Goal: Transaction & Acquisition: Purchase product/service

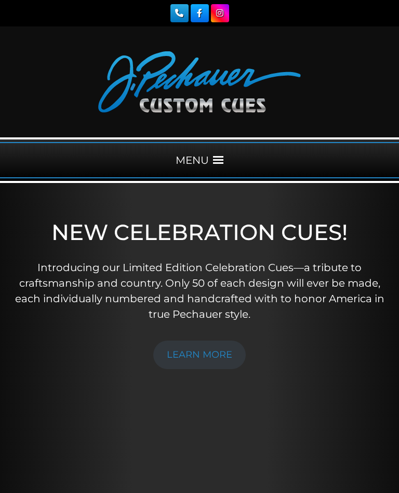
click at [193, 350] on link "LEARN MORE" at bounding box center [199, 355] width 92 height 29
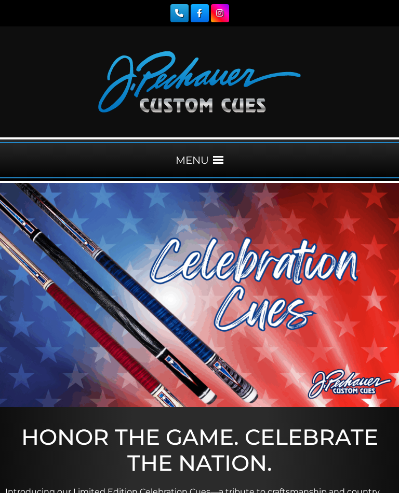
click at [214, 154] on div "MENU" at bounding box center [199, 160] width 399 height 36
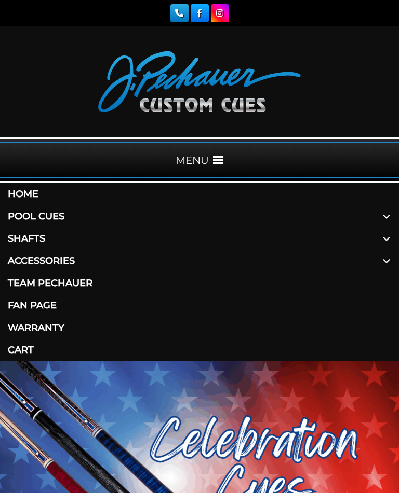
click at [28, 215] on link "Pool Cues" at bounding box center [199, 216] width 399 height 22
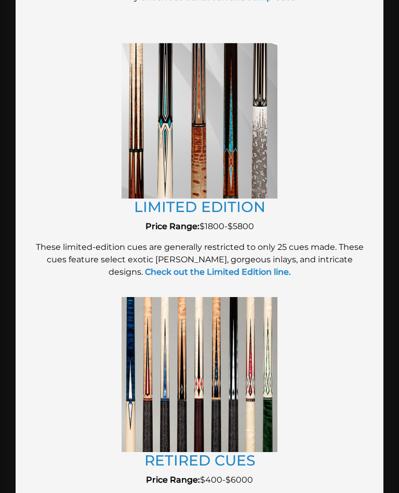
scroll to position [1947, 0]
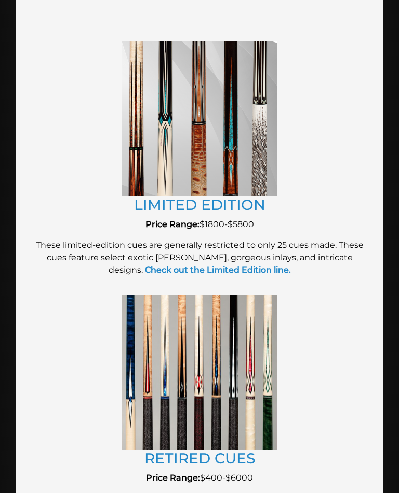
click at [159, 454] on link "RETIRED CUES" at bounding box center [199, 459] width 111 height 18
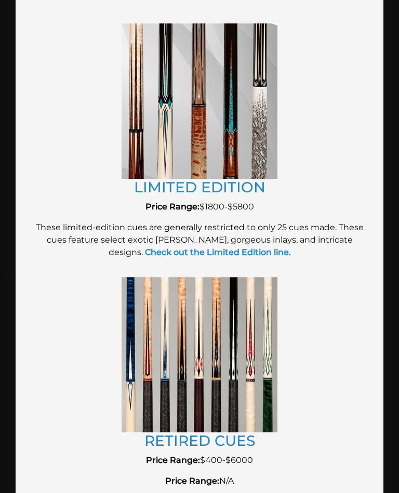
click at [166, 432] on link "RETIRED CUES" at bounding box center [199, 441] width 111 height 18
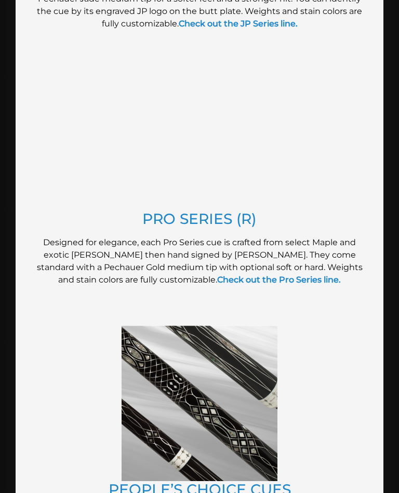
scroll to position [1100, 0]
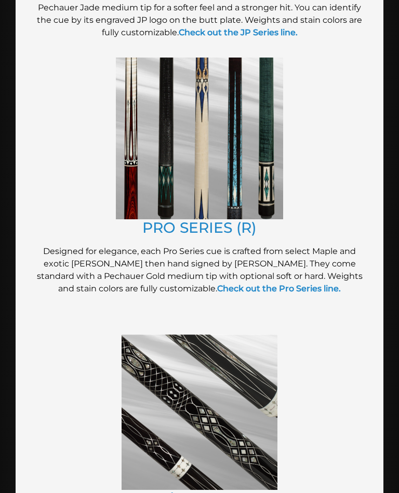
click at [165, 219] on link "PRO SERIES (R)" at bounding box center [199, 228] width 114 height 18
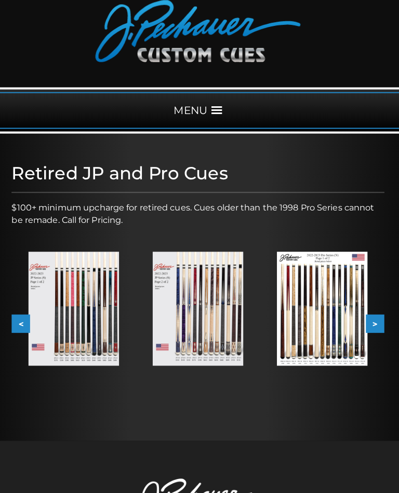
scroll to position [56, 0]
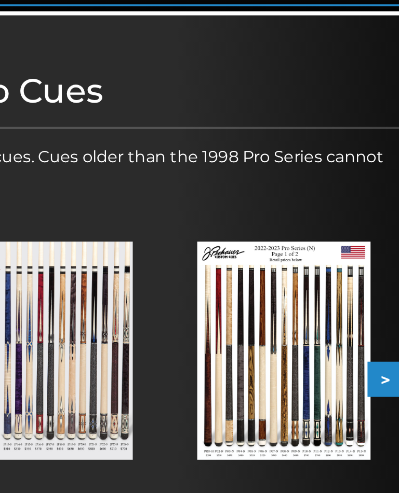
click at [277, 244] on img at bounding box center [321, 300] width 89 height 113
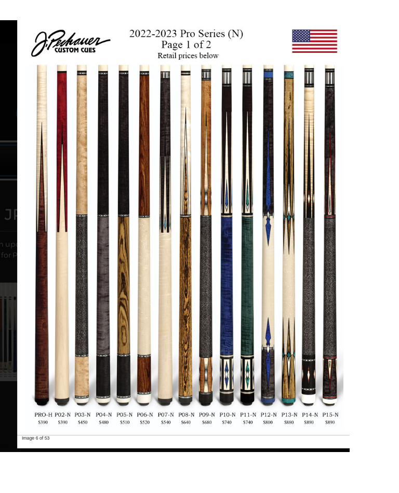
scroll to position [6, 109]
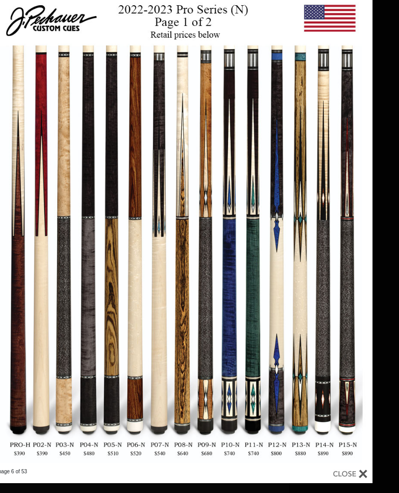
click at [107, 332] on link at bounding box center [76, 229] width 172 height 478
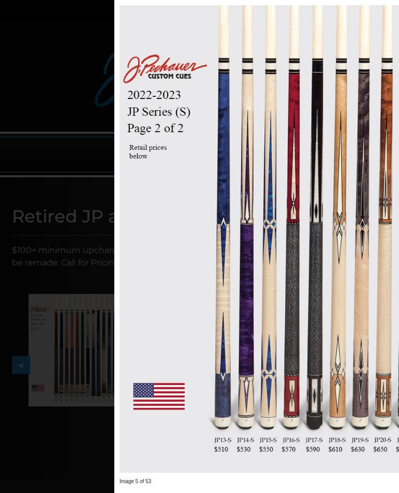
scroll to position [6, 0]
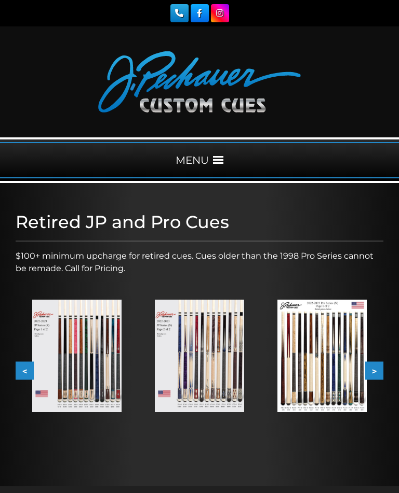
click at [316, 352] on img at bounding box center [321, 356] width 89 height 113
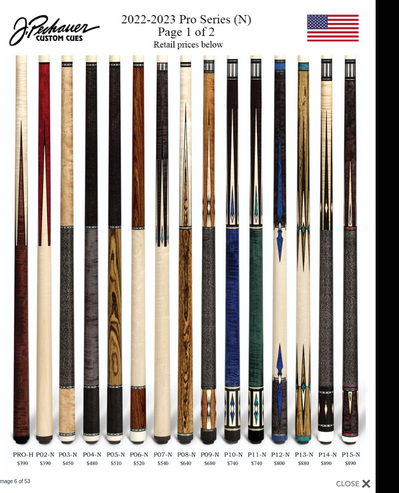
scroll to position [33, 0]
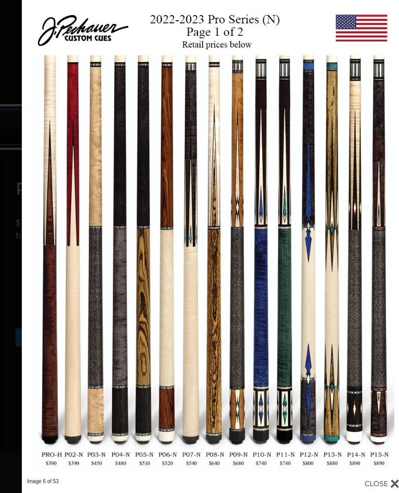
click at [392, 243] on link at bounding box center [318, 239] width 172 height 478
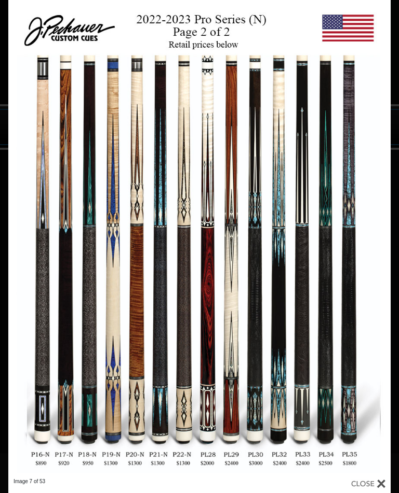
click at [378, 246] on link at bounding box center [304, 239] width 172 height 478
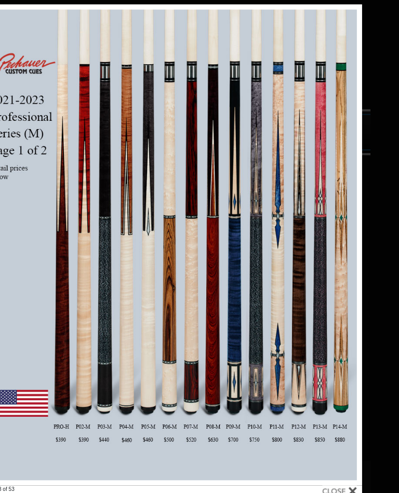
scroll to position [28, 29]
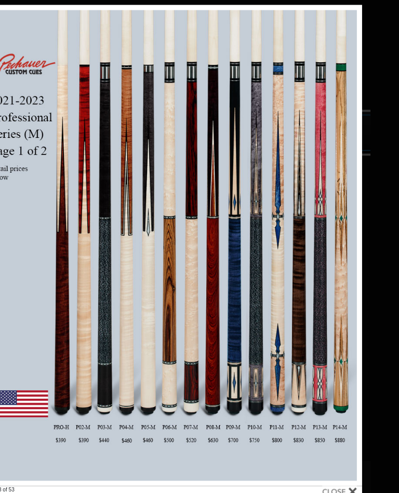
click at [350, 248] on link at bounding box center [276, 244] width 172 height 478
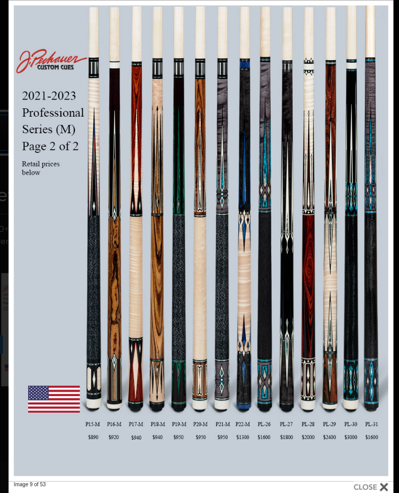
click at [376, 242] on link at bounding box center [307, 240] width 172 height 478
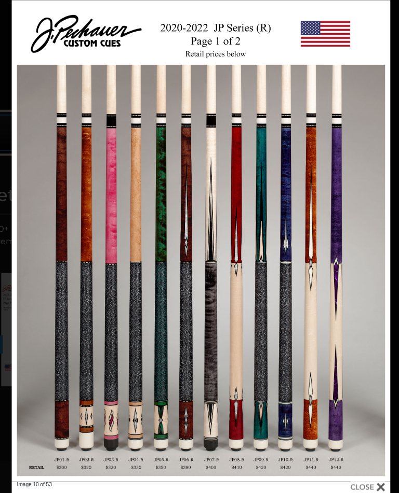
click at [373, 242] on link at bounding box center [305, 240] width 169 height 478
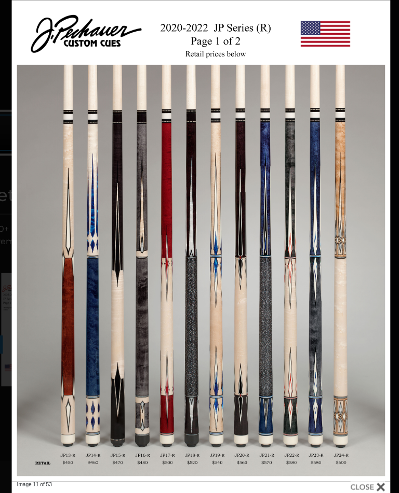
click at [374, 244] on link at bounding box center [305, 240] width 169 height 478
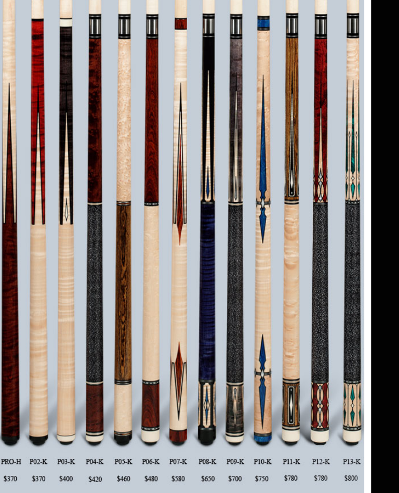
scroll to position [36, 31]
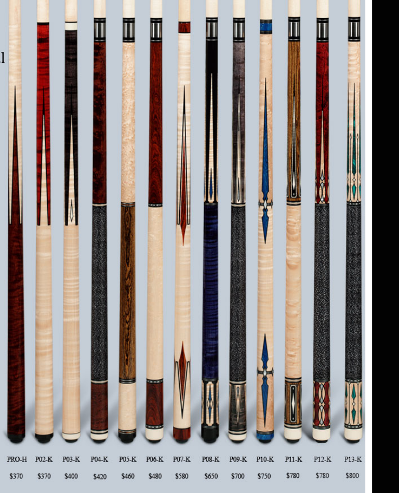
click at [273, 174] on link at bounding box center [297, 231] width 160 height 478
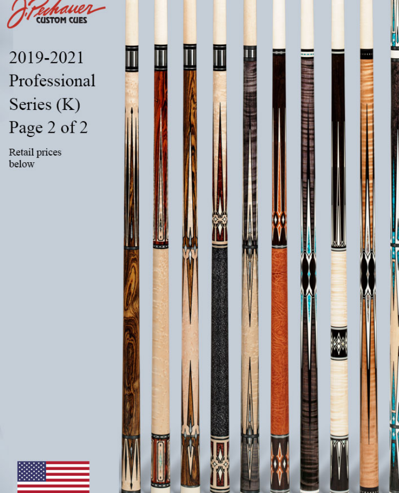
scroll to position [36, 63]
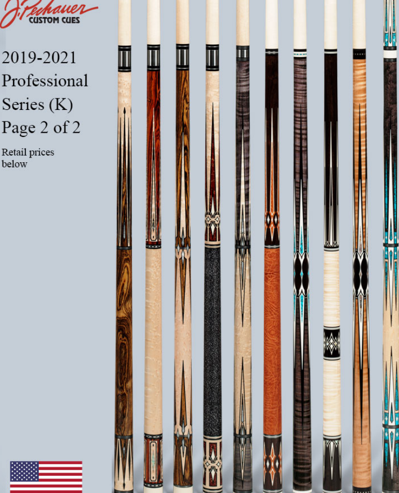
click at [82, 218] on link at bounding box center [162, 299] width 160 height 478
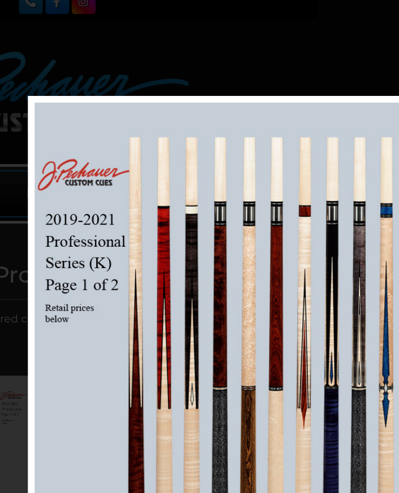
scroll to position [11, 63]
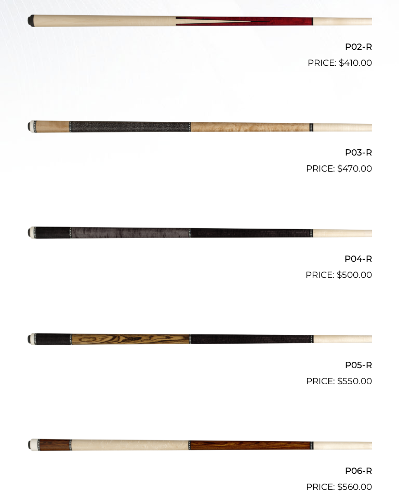
scroll to position [507, 0]
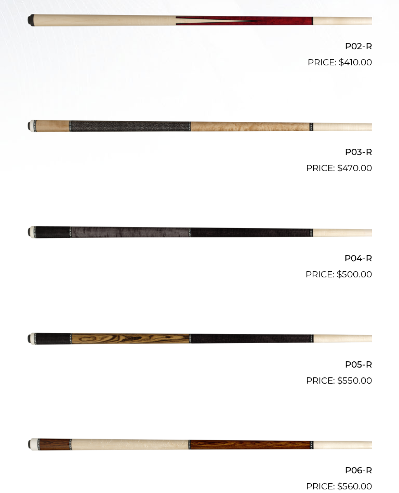
click at [108, 337] on img at bounding box center [199, 339] width 345 height 57
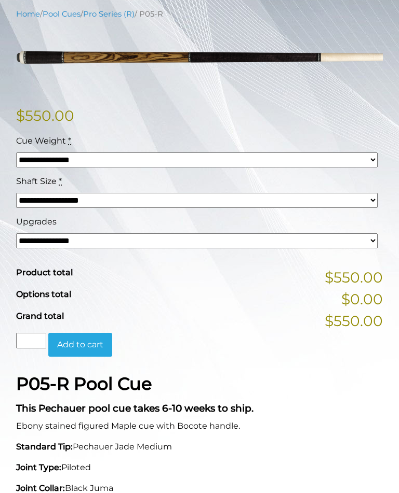
scroll to position [211, 0]
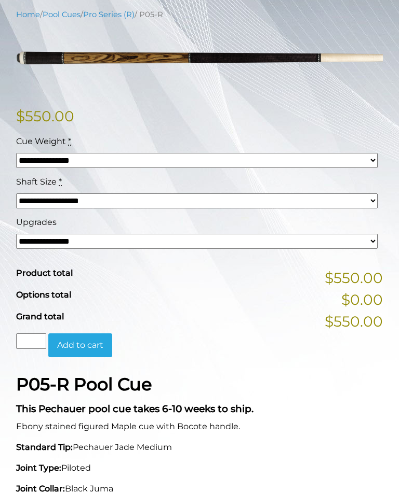
click at [370, 241] on select "**********" at bounding box center [196, 241] width 361 height 15
select select "*****"
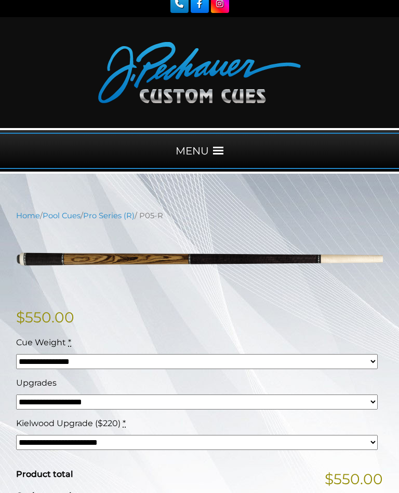
scroll to position [9, 0]
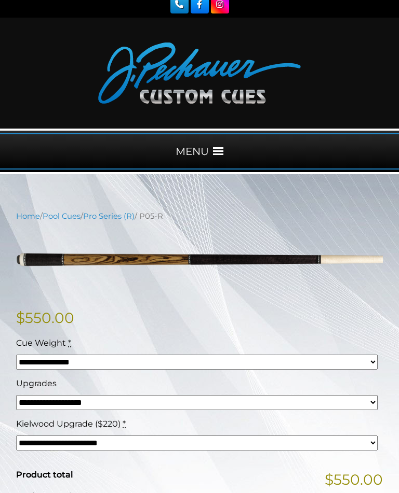
click at [214, 147] on span at bounding box center [218, 151] width 10 height 10
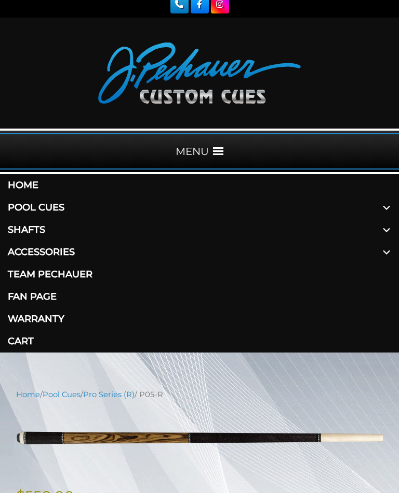
click at [29, 233] on link "Shafts" at bounding box center [199, 230] width 399 height 22
click at [38, 275] on link "Team Pechauer" at bounding box center [199, 275] width 399 height 22
click at [38, 300] on link "Fan Page" at bounding box center [199, 297] width 399 height 22
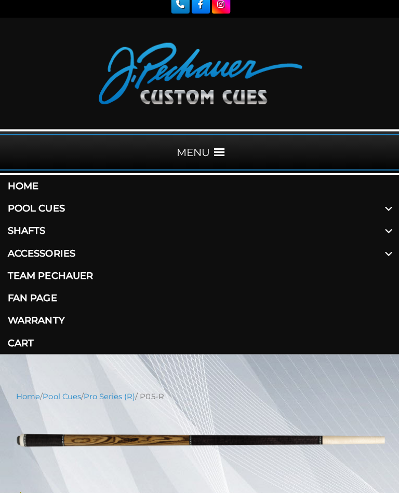
click at [38, 322] on link "Warranty" at bounding box center [199, 322] width 399 height 22
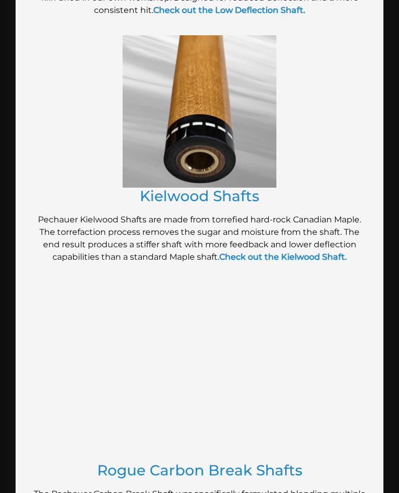
scroll to position [1014, 0]
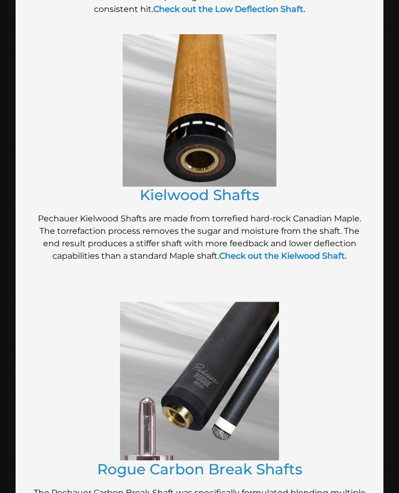
click at [323, 259] on strong "Check out the Kielwood Shaft." at bounding box center [283, 256] width 128 height 10
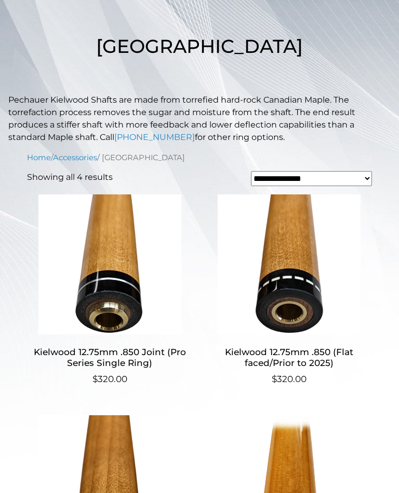
scroll to position [219, 0]
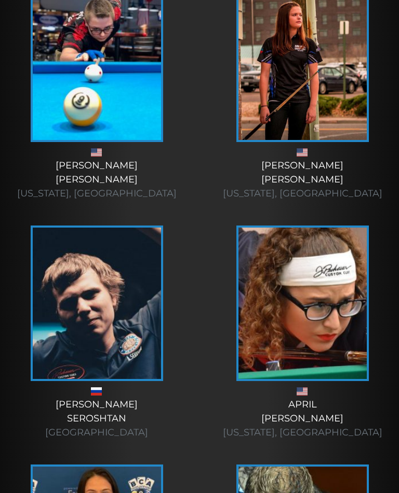
scroll to position [425, 0]
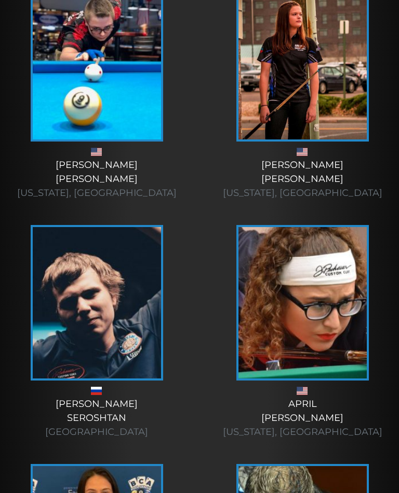
click at [308, 323] on img at bounding box center [302, 303] width 128 height 152
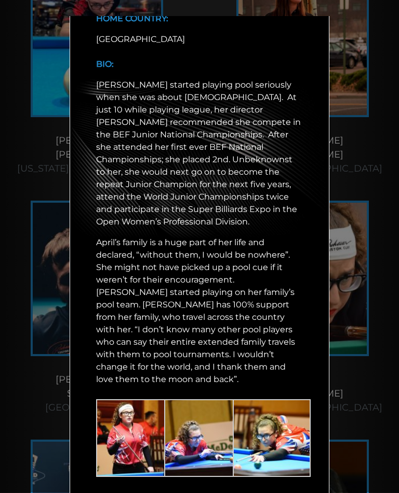
scroll to position [442, 0]
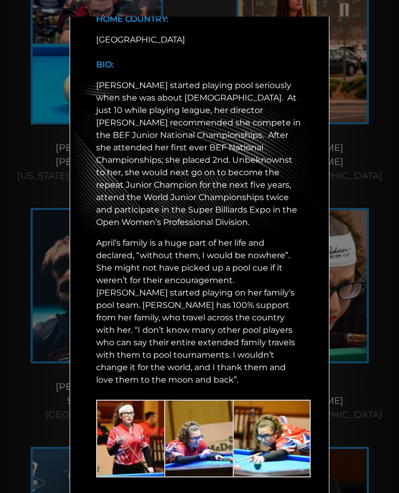
click at [115, 351] on p "April’s family is a huge part of her life and declared, “without them, I would …" at bounding box center [199, 311] width 207 height 149
click at [363, 169] on div "April Larson × HOME COUNTRY: USA BIO:" at bounding box center [199, 263] width 399 height 493
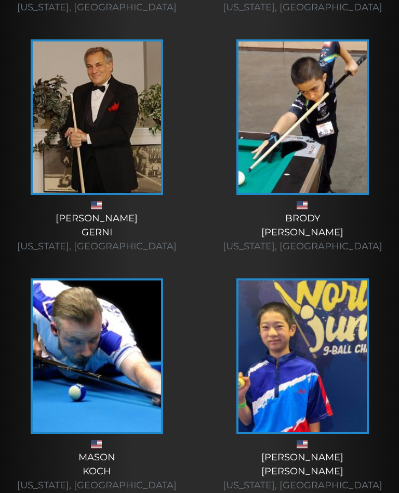
scroll to position [2749, 0]
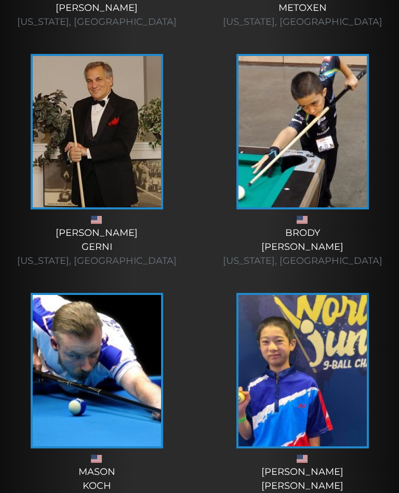
click at [85, 159] on img at bounding box center [97, 132] width 128 height 152
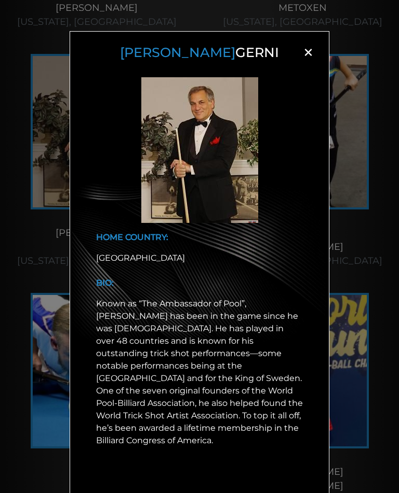
click at [24, 240] on div "Paul Gerni × HOME COUNTRY: USA BIO:" at bounding box center [199, 263] width 399 height 493
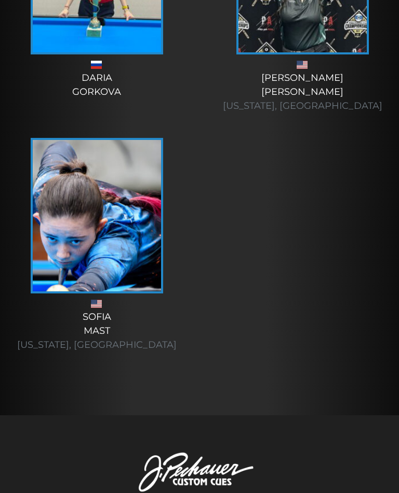
scroll to position [7098, 0]
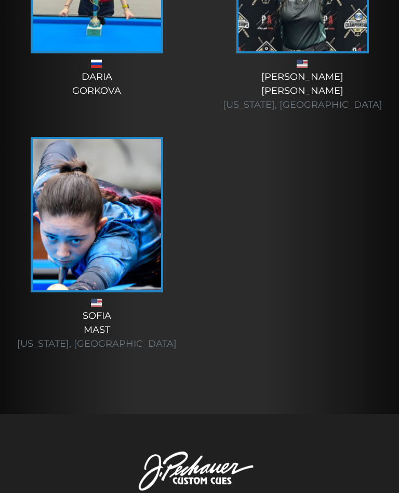
click at [80, 233] on img at bounding box center [97, 215] width 128 height 152
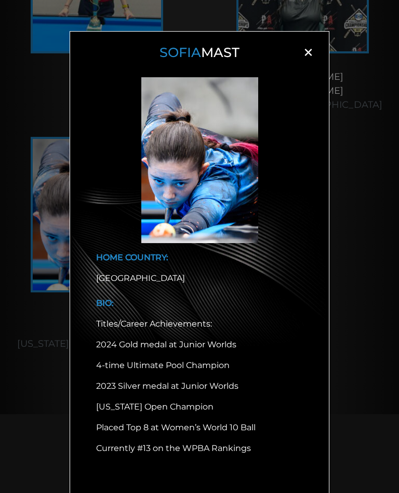
click at [307, 53] on span "×" at bounding box center [308, 53] width 16 height 16
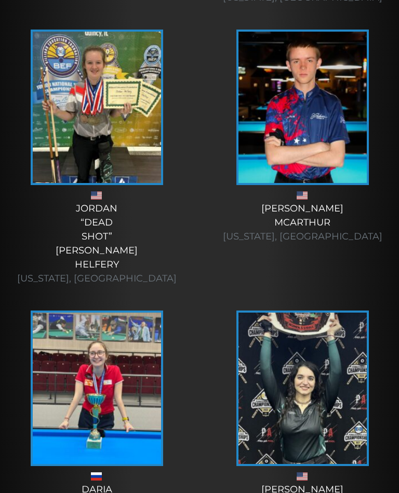
scroll to position [6683, 0]
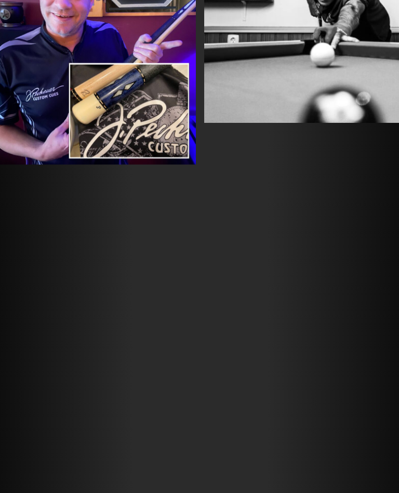
scroll to position [3636, 0]
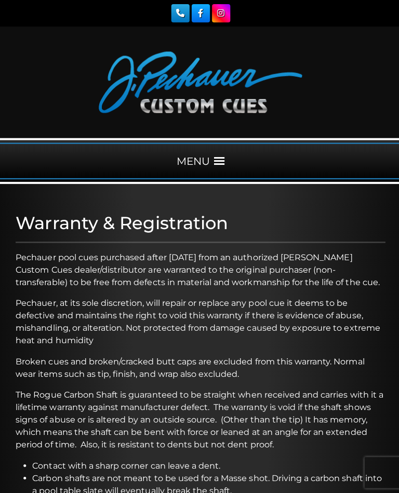
click at [211, 156] on div "MENU" at bounding box center [199, 160] width 399 height 36
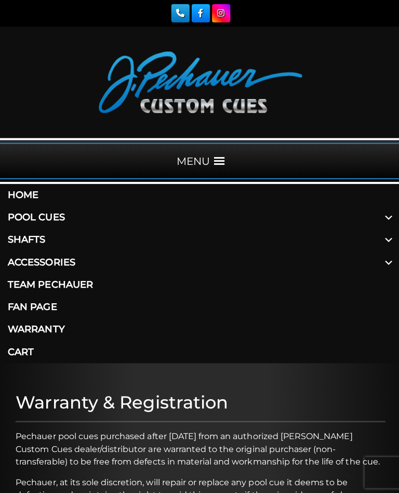
click at [385, 265] on span at bounding box center [386, 261] width 25 height 22
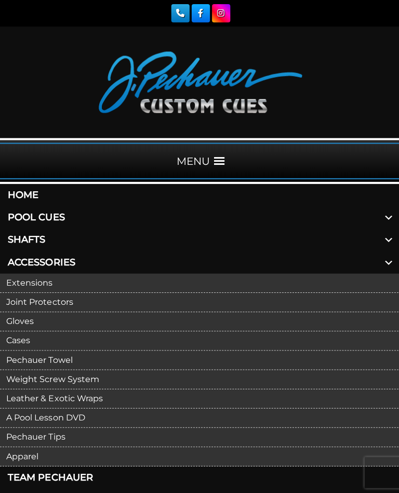
click at [30, 282] on link "Extensions" at bounding box center [199, 281] width 399 height 19
click at [46, 379] on link "Weight Screw System" at bounding box center [199, 377] width 399 height 19
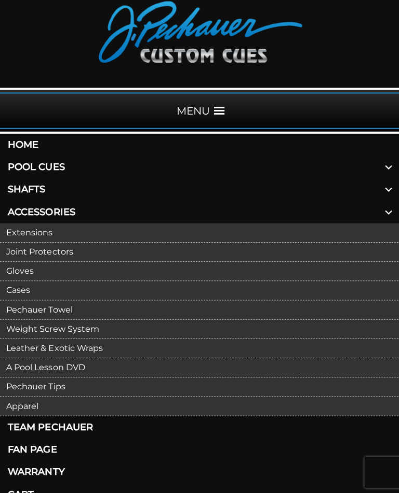
scroll to position [54, 0]
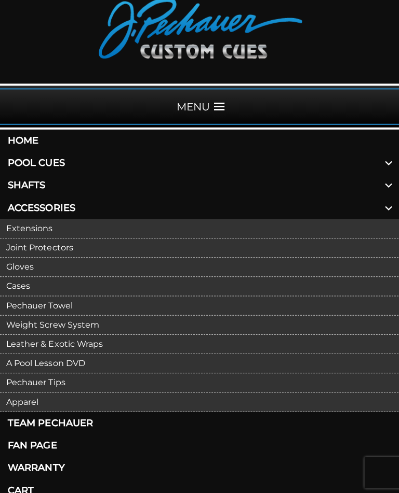
click at [39, 381] on link "Pechauer Tips" at bounding box center [199, 381] width 399 height 19
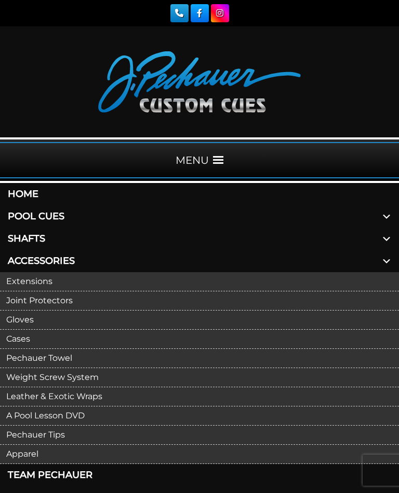
scroll to position [68, 0]
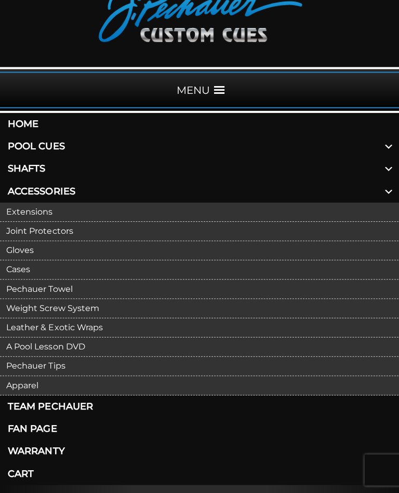
click at [35, 387] on link "Apparel" at bounding box center [199, 386] width 399 height 19
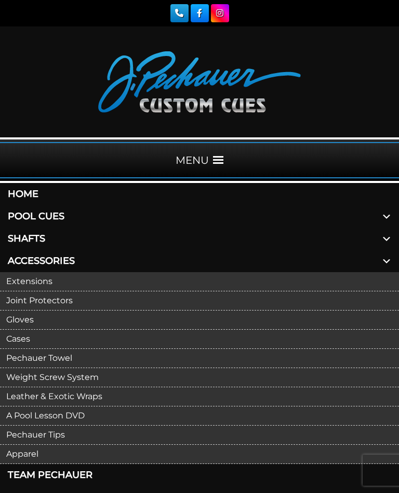
scroll to position [67, 0]
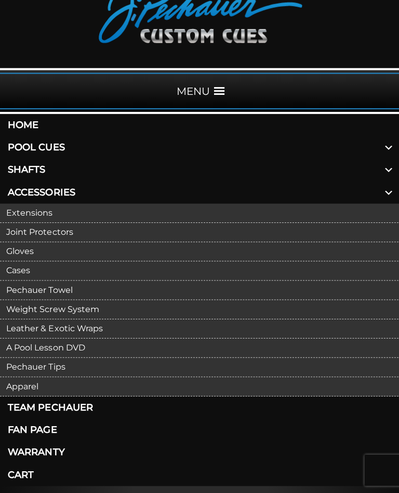
click at [26, 270] on link "Cases" at bounding box center [199, 272] width 399 height 19
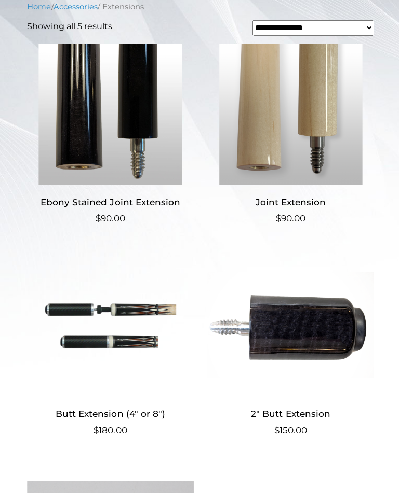
scroll to position [313, 0]
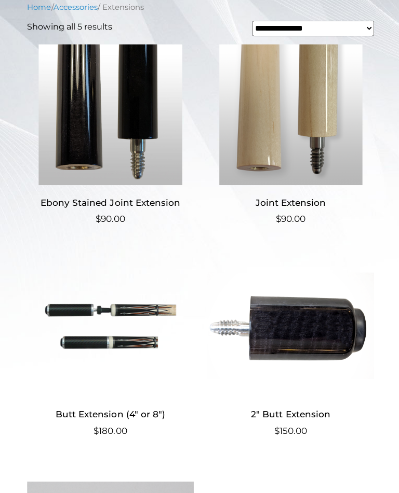
click at [323, 162] on img at bounding box center [289, 114] width 166 height 140
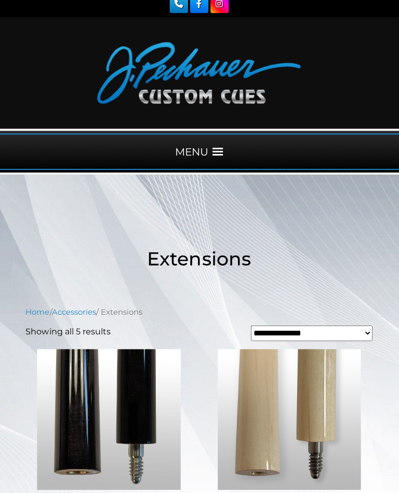
scroll to position [0, 0]
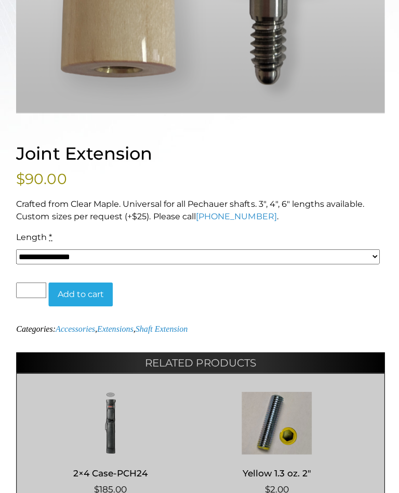
scroll to position [501, 0]
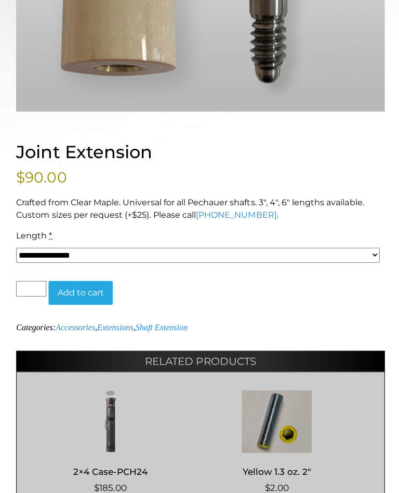
click at [375, 258] on select "**********" at bounding box center [196, 253] width 361 height 15
select select "*****"
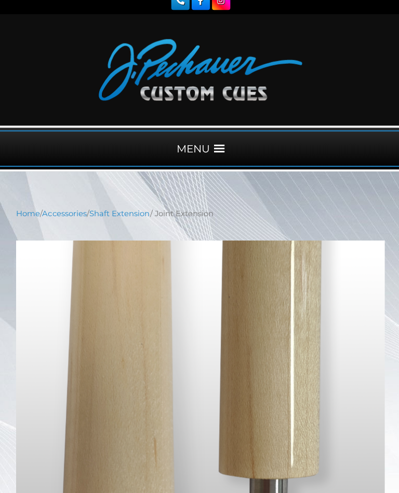
scroll to position [12, 0]
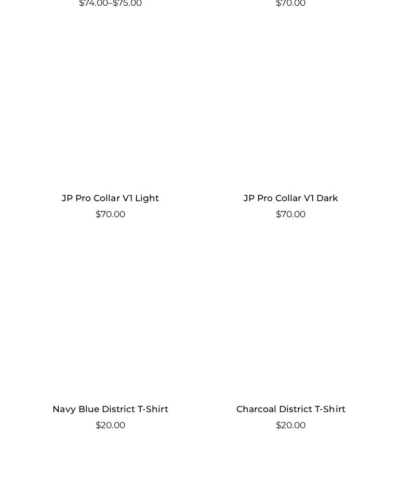
scroll to position [1362, 0]
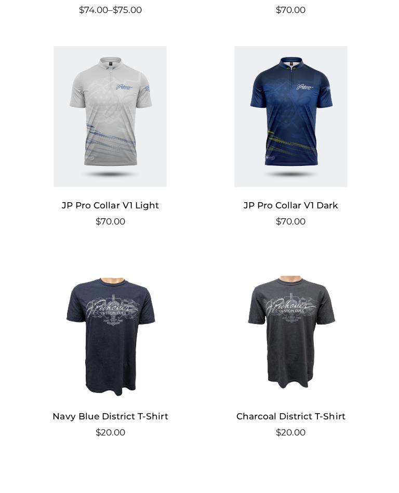
click at [293, 314] on img at bounding box center [289, 326] width 166 height 140
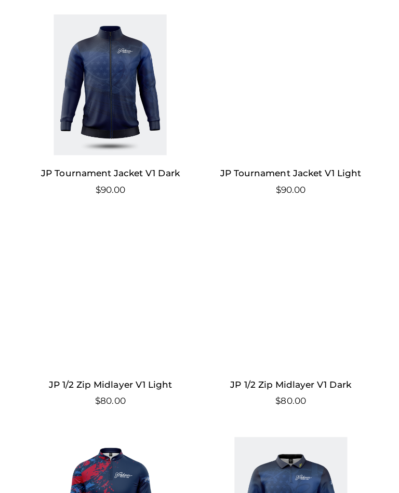
scroll to position [762, 0]
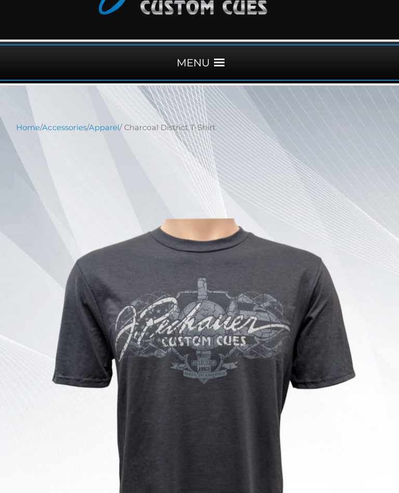
scroll to position [98, 0]
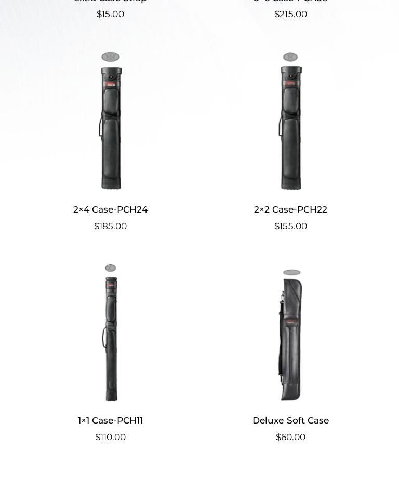
scroll to position [517, 0]
click at [112, 338] on img at bounding box center [110, 330] width 166 height 140
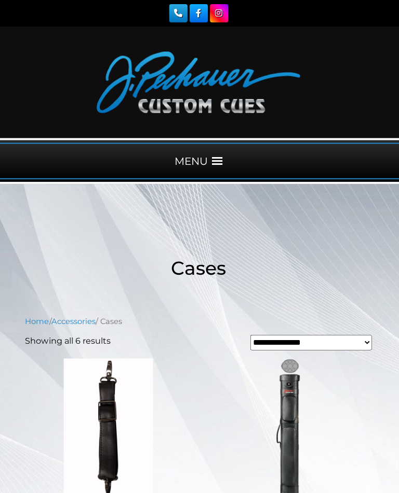
scroll to position [0, 0]
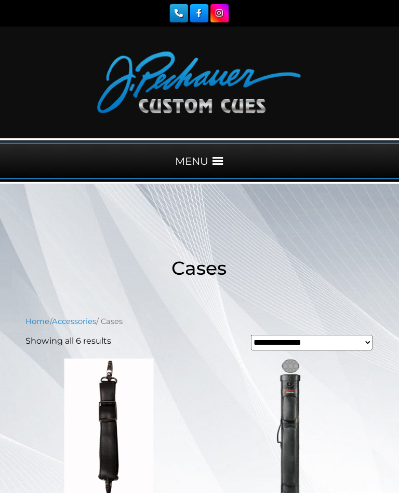
click at [213, 156] on span at bounding box center [218, 160] width 10 height 10
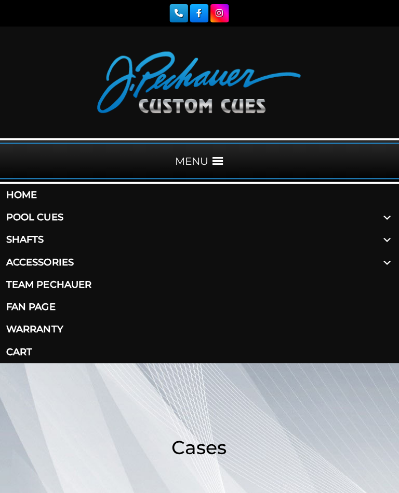
click at [26, 216] on link "Pool Cues" at bounding box center [199, 216] width 399 height 22
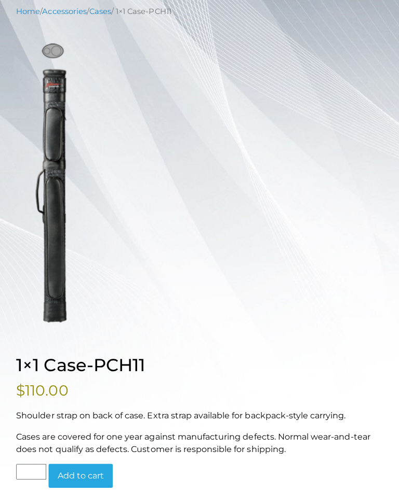
scroll to position [214, 0]
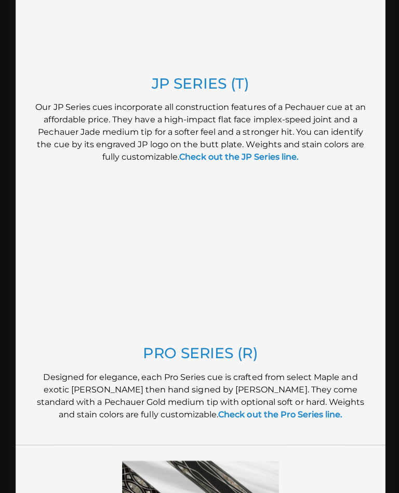
scroll to position [977, 0]
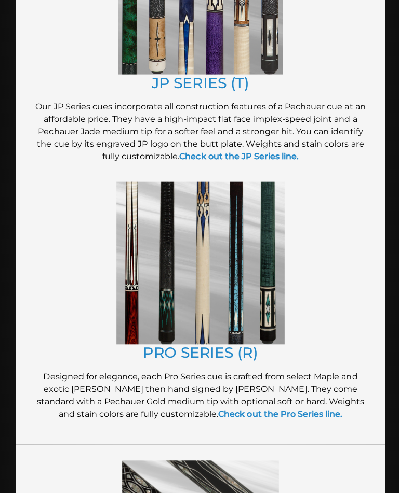
click at [158, 343] on link "PRO SERIES (R)" at bounding box center [199, 351] width 114 height 18
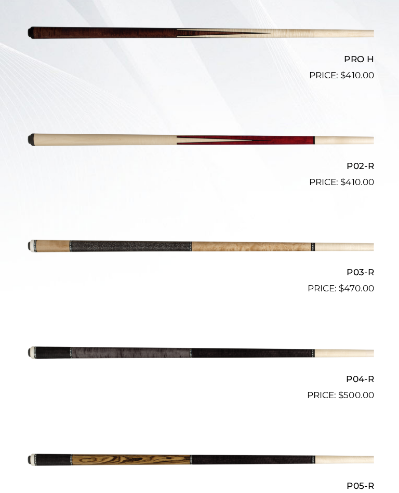
scroll to position [387, 0]
